Goal: Information Seeking & Learning: Understand process/instructions

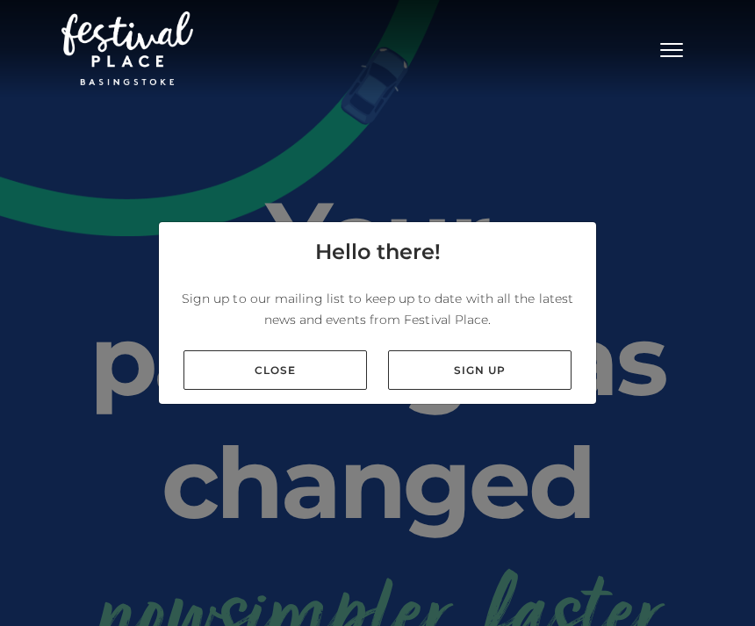
click at [286, 390] on link "Close" at bounding box center [276, 370] width 184 height 40
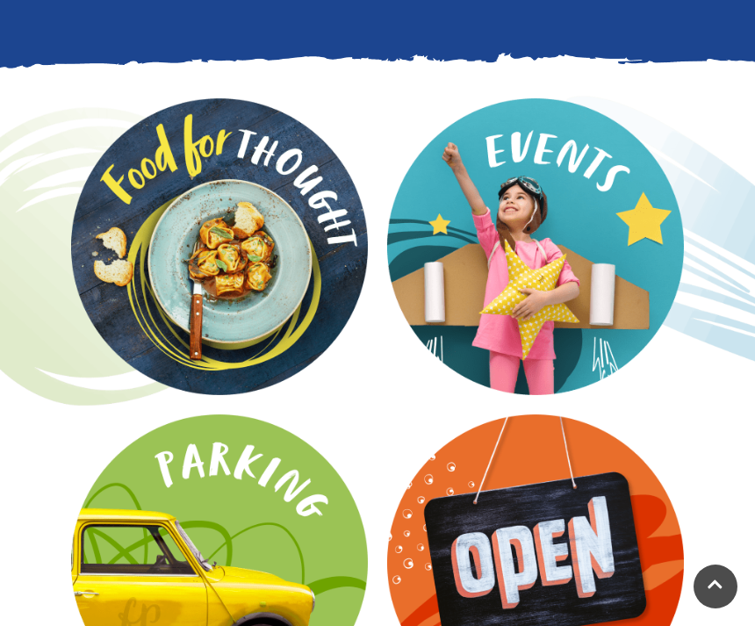
scroll to position [2610, 0]
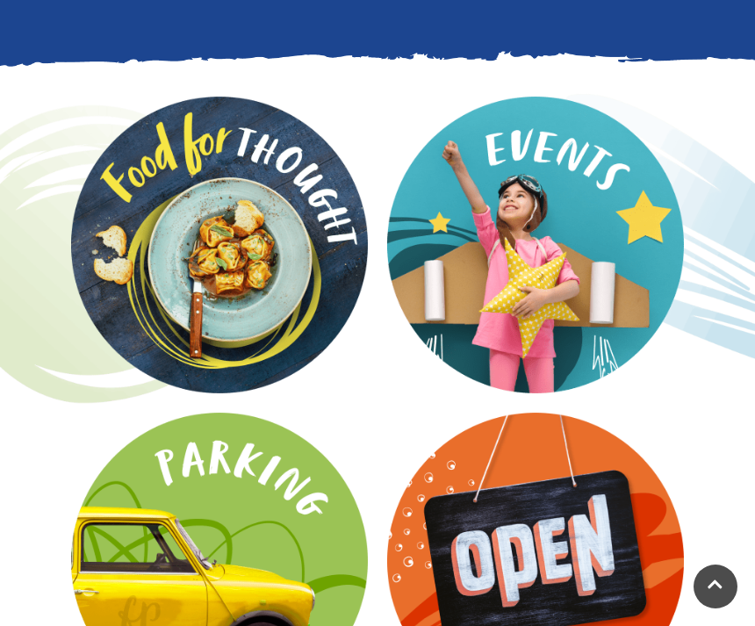
click at [0, 0] on video at bounding box center [0, 0] width 0 height 0
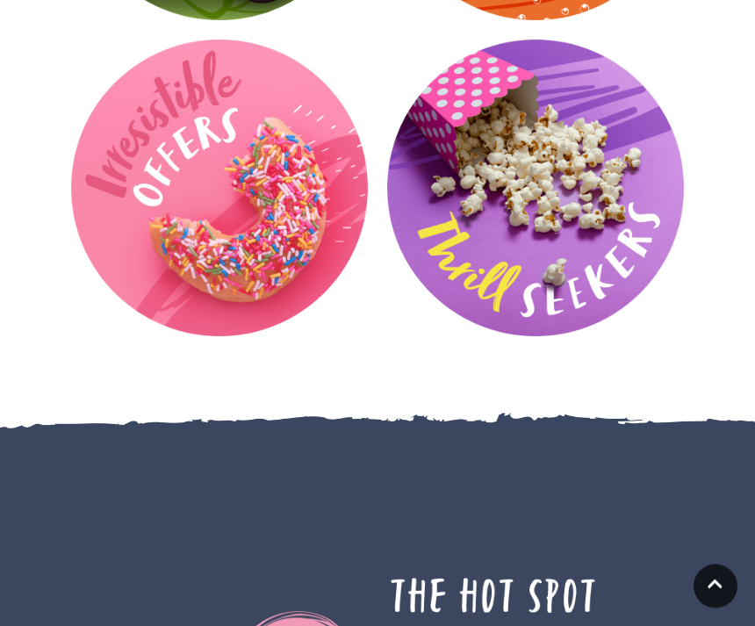
scroll to position [3291, 0]
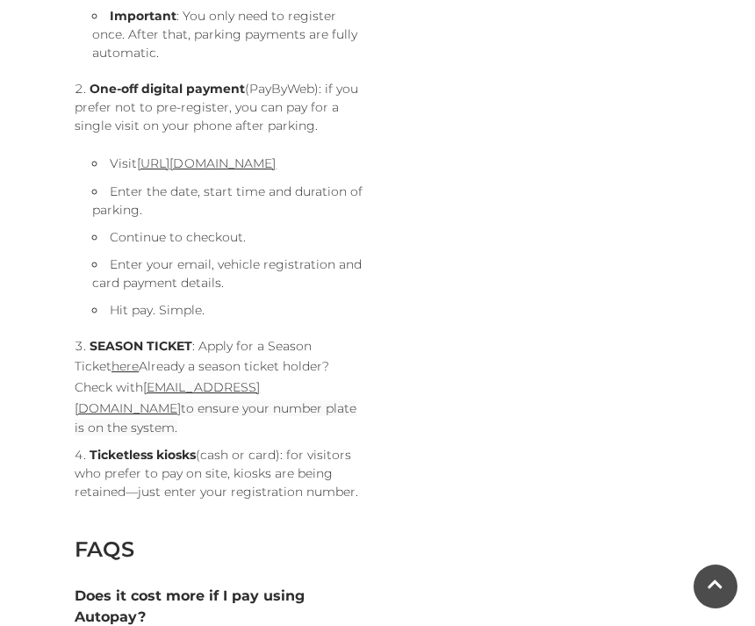
scroll to position [1517, 0]
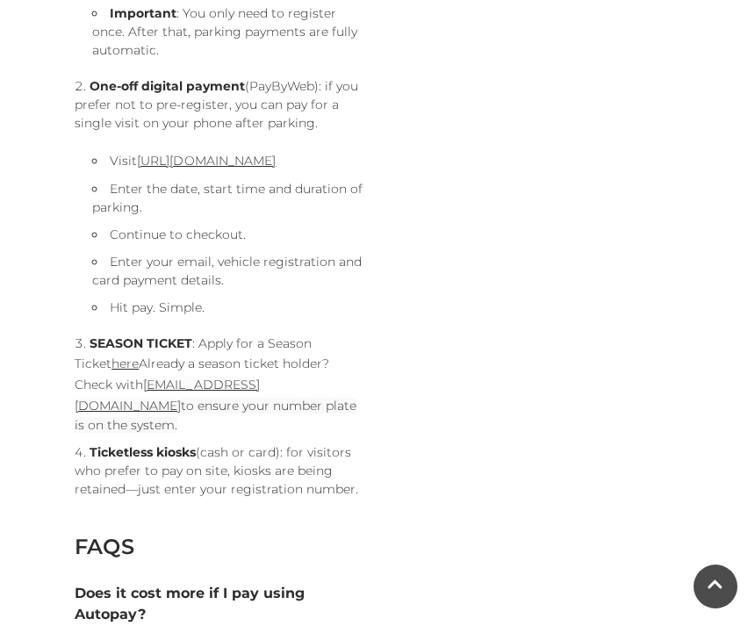
click at [170, 444] on strong "Ticketless kiosks" at bounding box center [143, 452] width 106 height 16
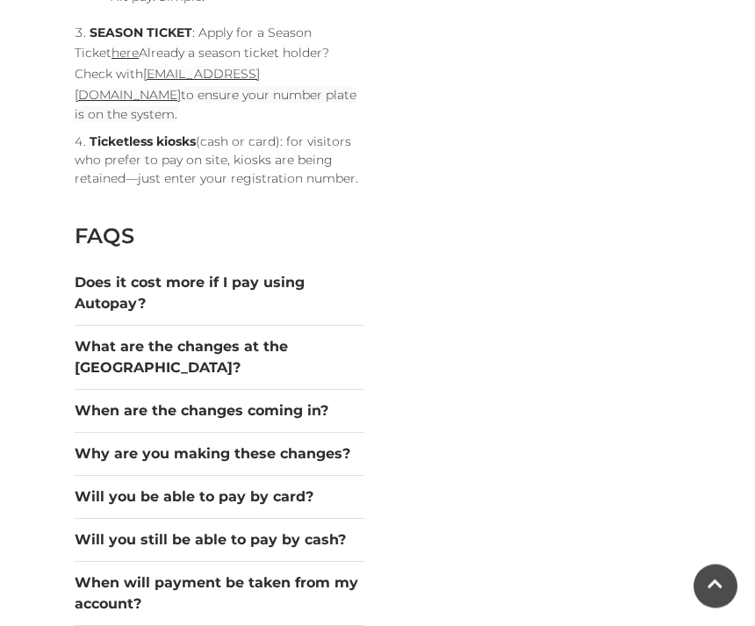
scroll to position [1828, 0]
click at [296, 487] on button "Will you be able to pay by card?" at bounding box center [220, 497] width 290 height 21
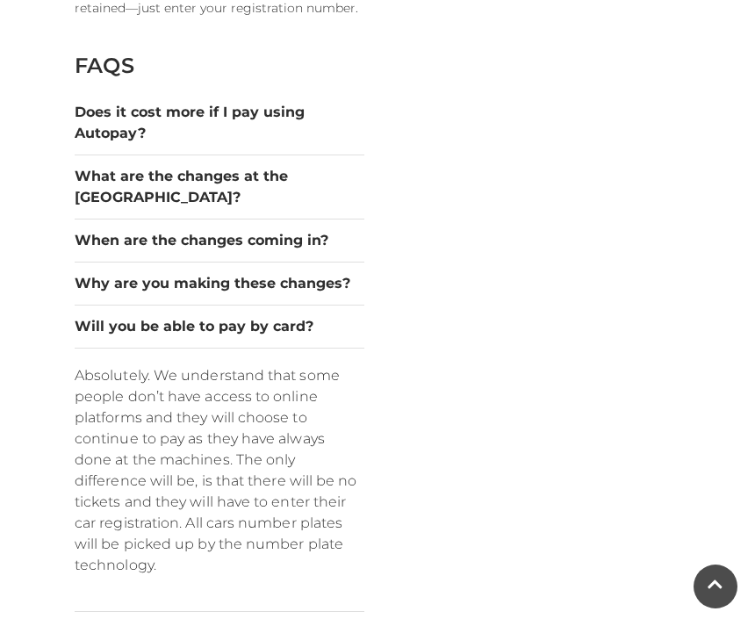
scroll to position [1998, 0]
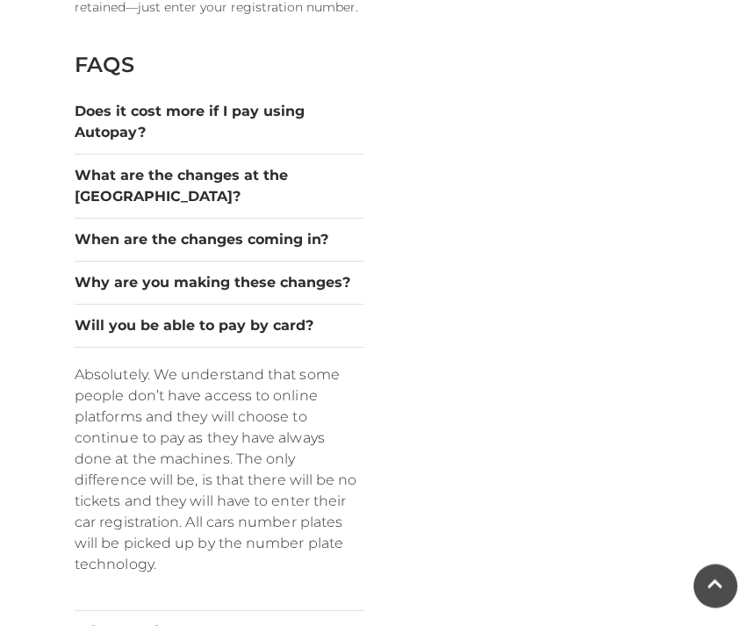
click at [314, 623] on button "Will you still be able to pay by cash?" at bounding box center [220, 633] width 290 height 21
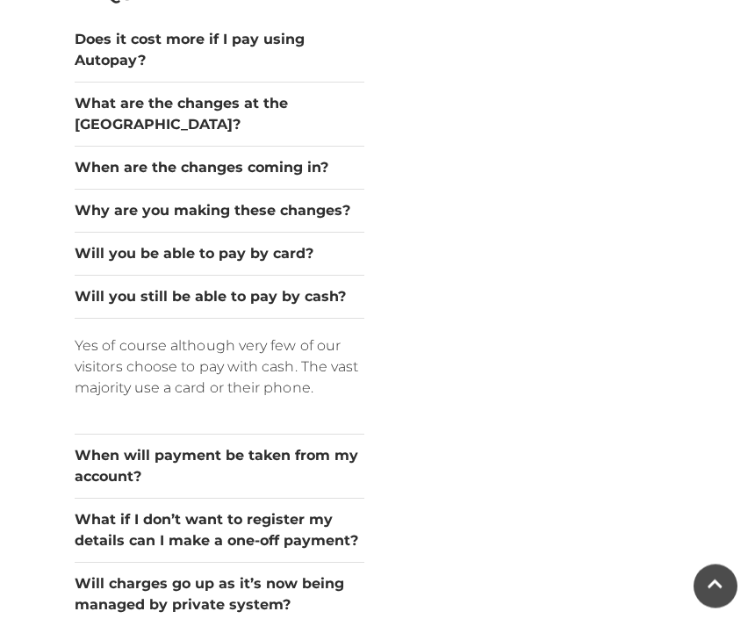
scroll to position [2071, 0]
click at [279, 574] on button "Will charges go up as it’s now being managed by private system?" at bounding box center [220, 595] width 290 height 42
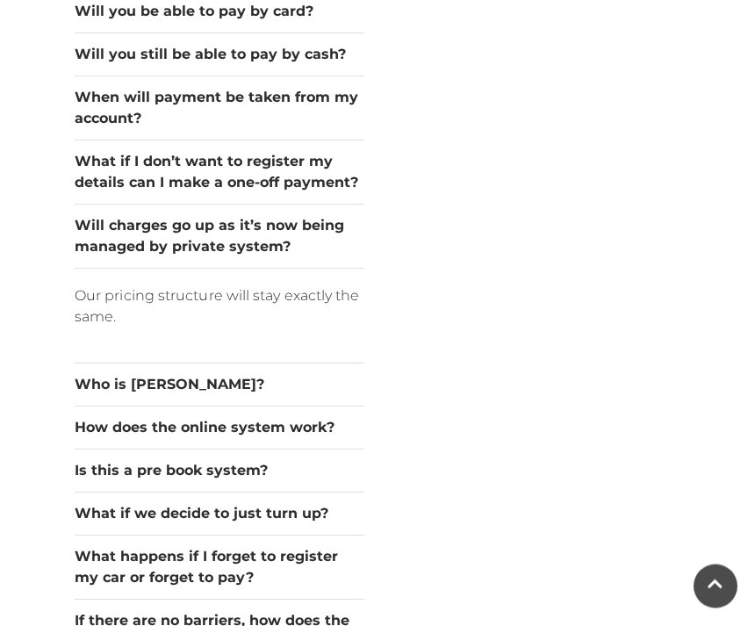
scroll to position [2313, 0]
click at [299, 503] on button "What if we decide to just turn up?" at bounding box center [220, 513] width 290 height 21
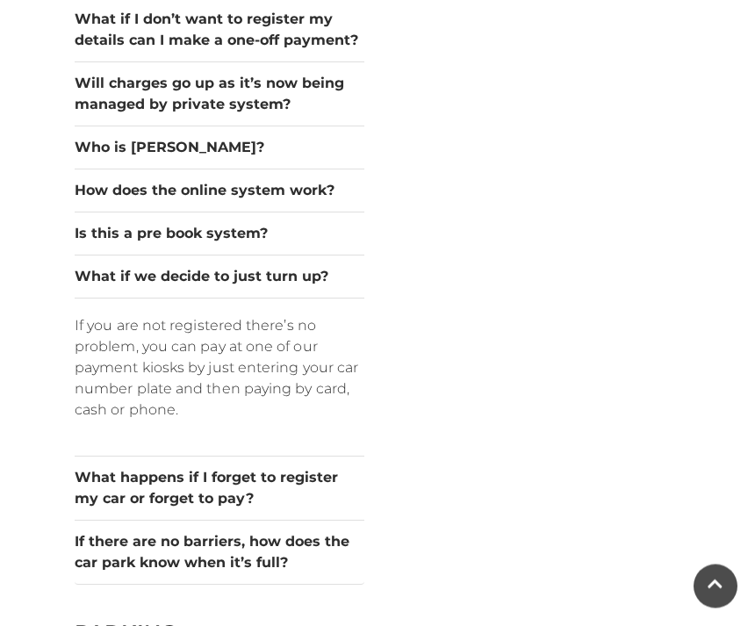
scroll to position [2456, 0]
click at [328, 467] on button "What happens if I forget to register my car or forget to pay?" at bounding box center [220, 488] width 290 height 42
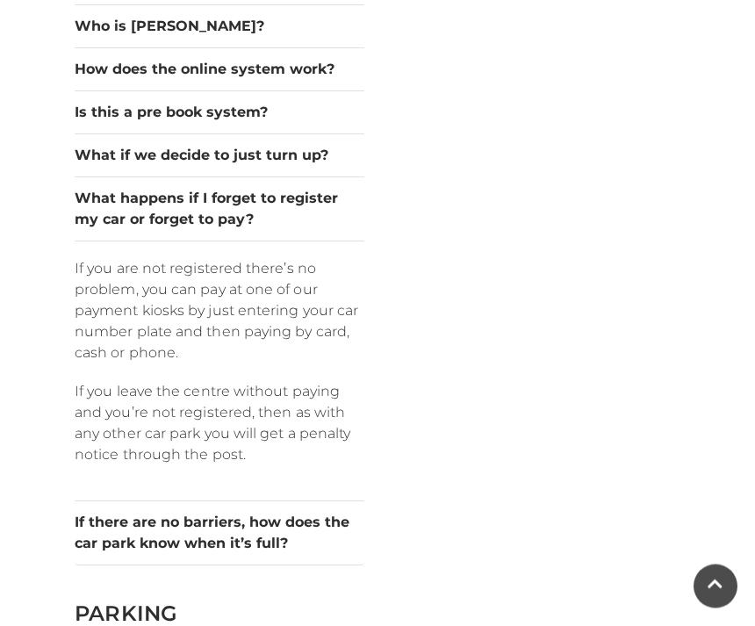
scroll to position [2577, 0]
click at [255, 512] on button "If there are no barriers, how does the car park know when it’s full?" at bounding box center [220, 533] width 290 height 42
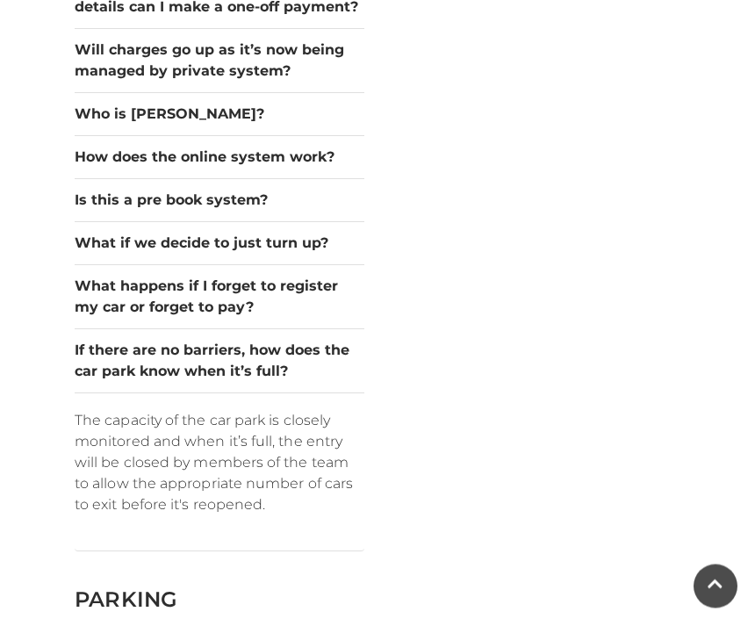
scroll to position [2489, 0]
click at [273, 276] on button "What happens if I forget to register my car or forget to pay?" at bounding box center [220, 297] width 290 height 42
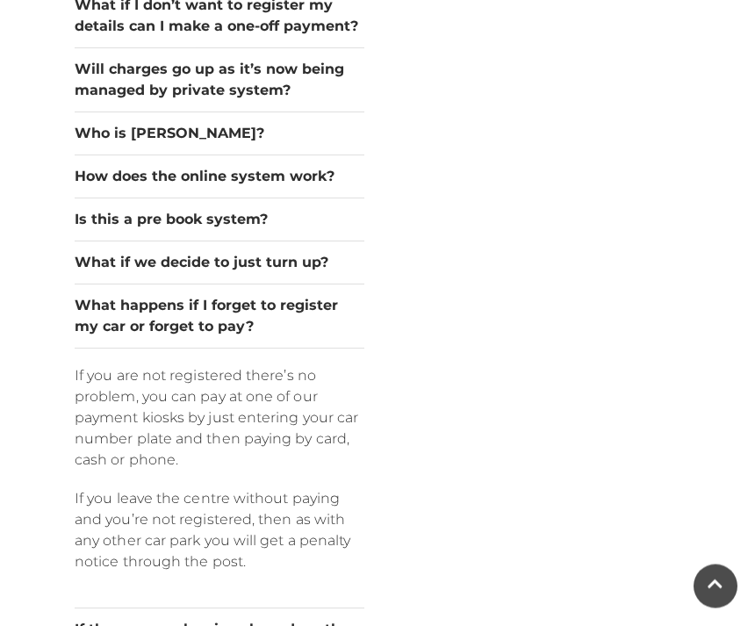
scroll to position [2468, 0]
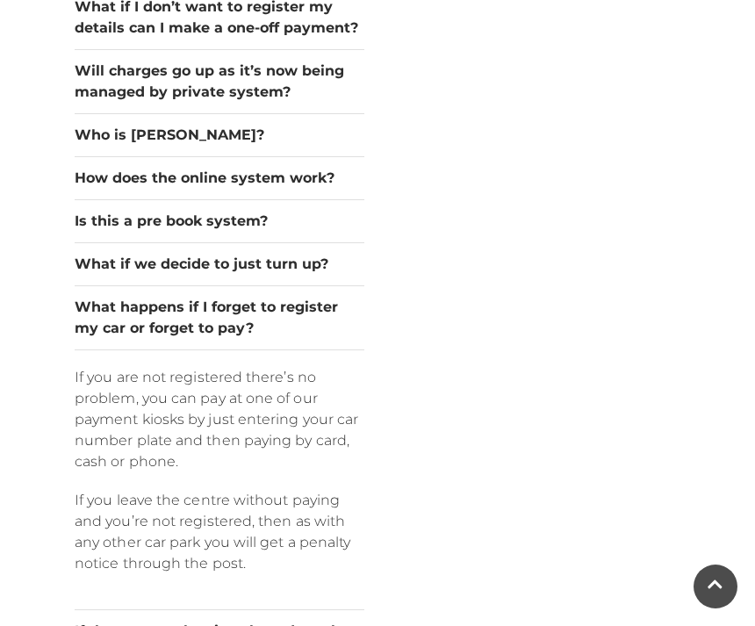
click at [235, 211] on button "Is this a pre book system?" at bounding box center [220, 221] width 290 height 21
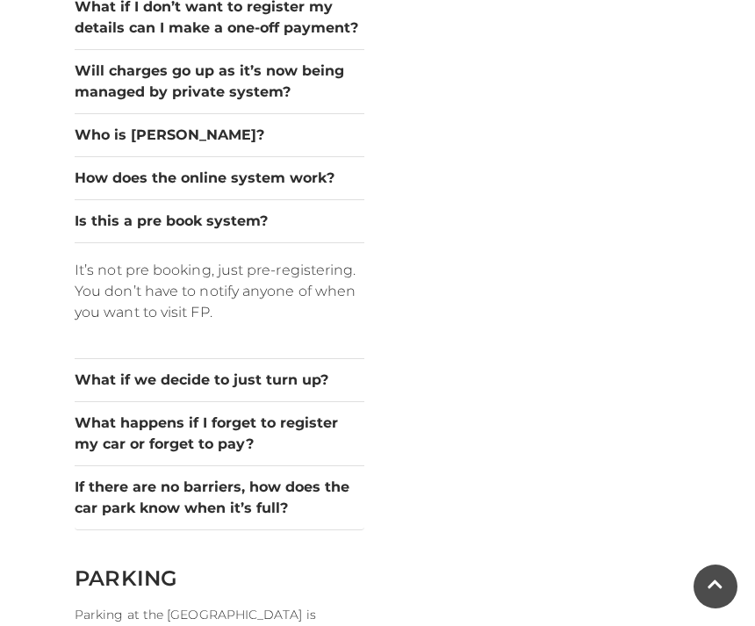
click at [307, 370] on button "What if we decide to just turn up?" at bounding box center [220, 380] width 290 height 21
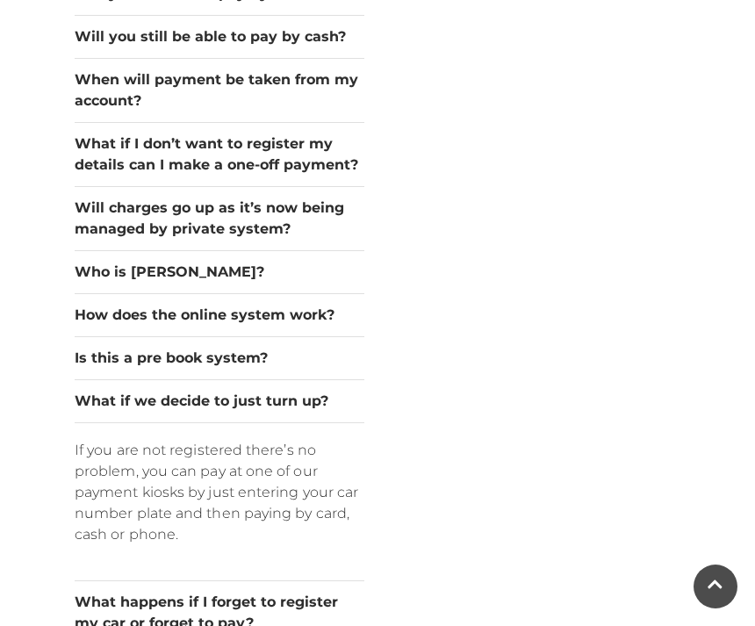
scroll to position [2329, 0]
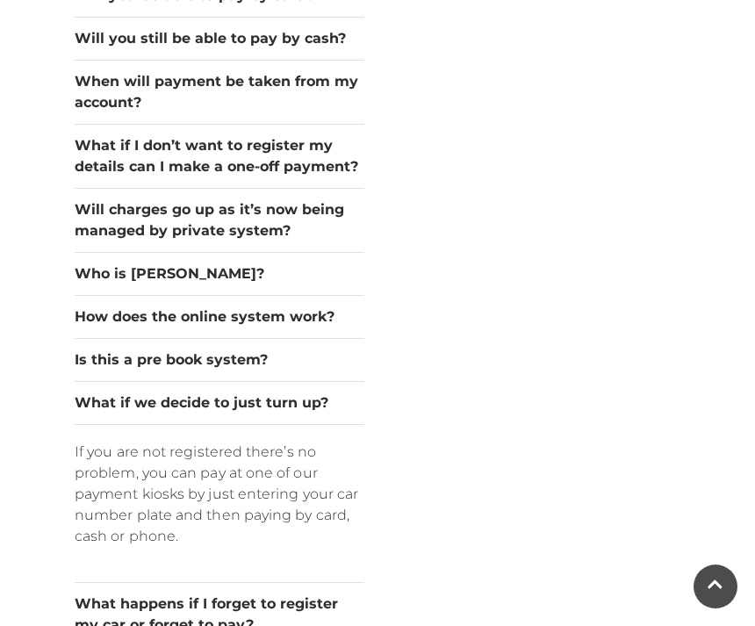
click at [314, 135] on button "What if I don’t want to register my details can I make a one-off payment?" at bounding box center [220, 156] width 290 height 42
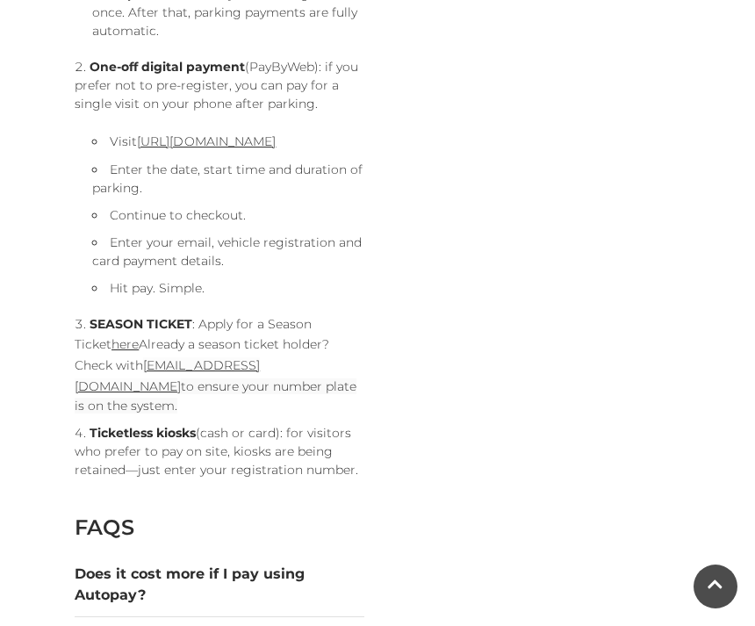
scroll to position [1532, 0]
